Goal: Check status

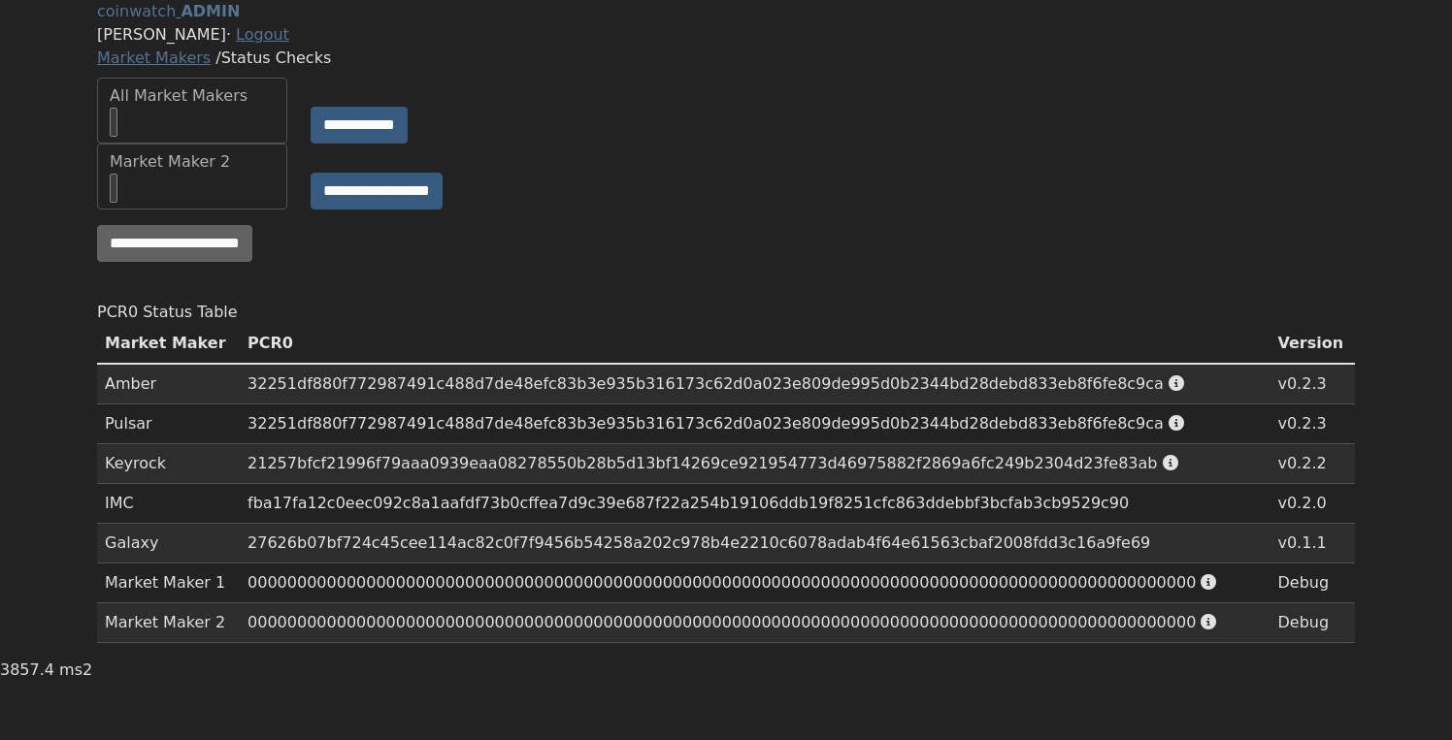
scroll to position [37, 0]
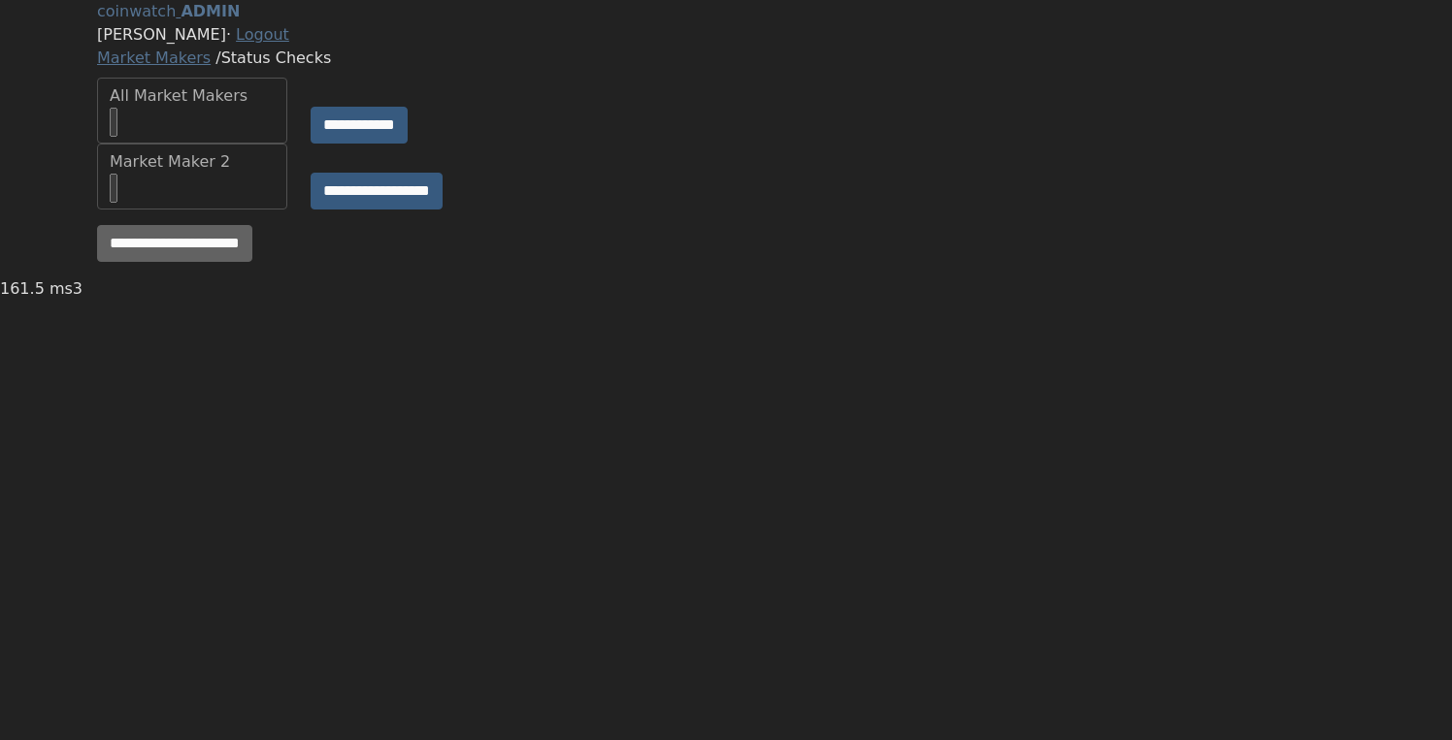
click at [249, 262] on input "**********" at bounding box center [174, 243] width 155 height 37
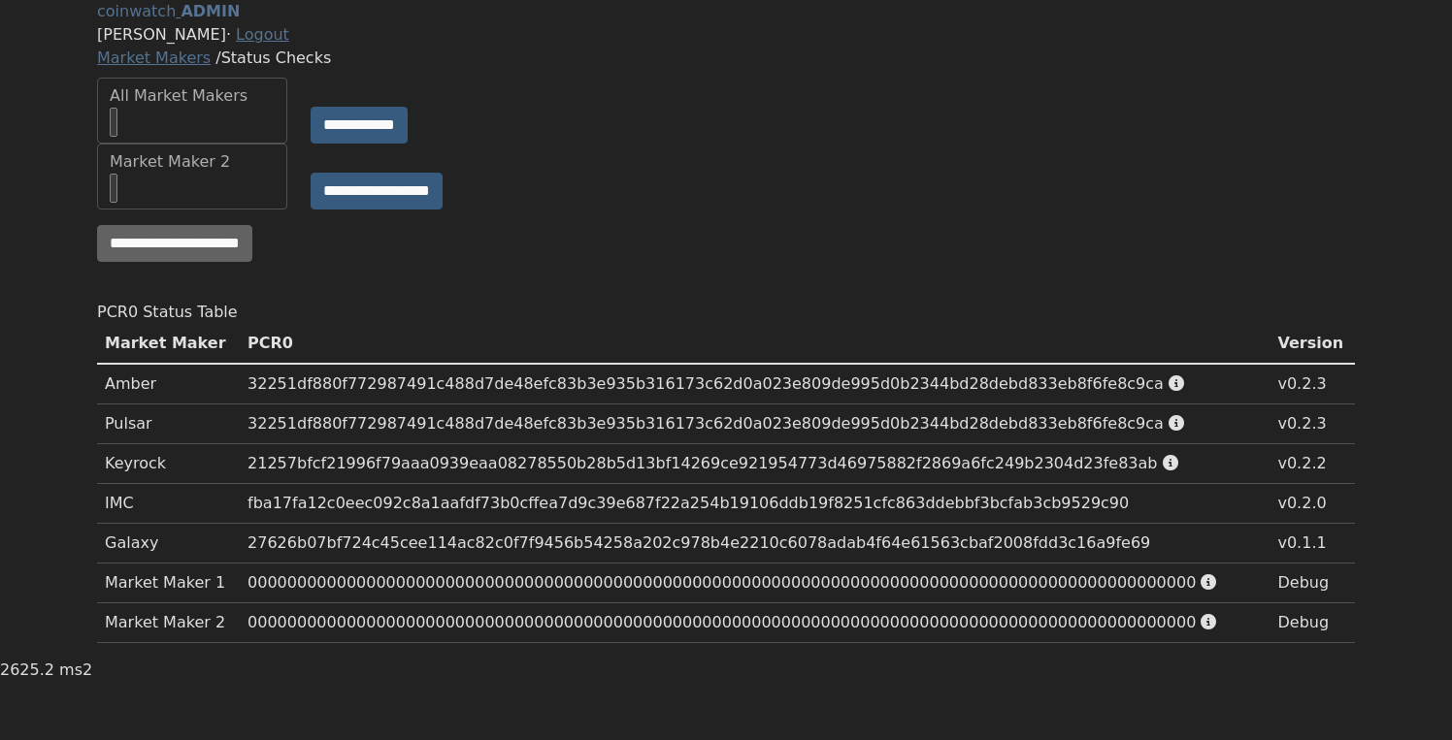
scroll to position [37, 0]
click at [982, 198] on div "**********" at bounding box center [725, 177] width 1281 height 66
